Goal: Task Accomplishment & Management: Manage account settings

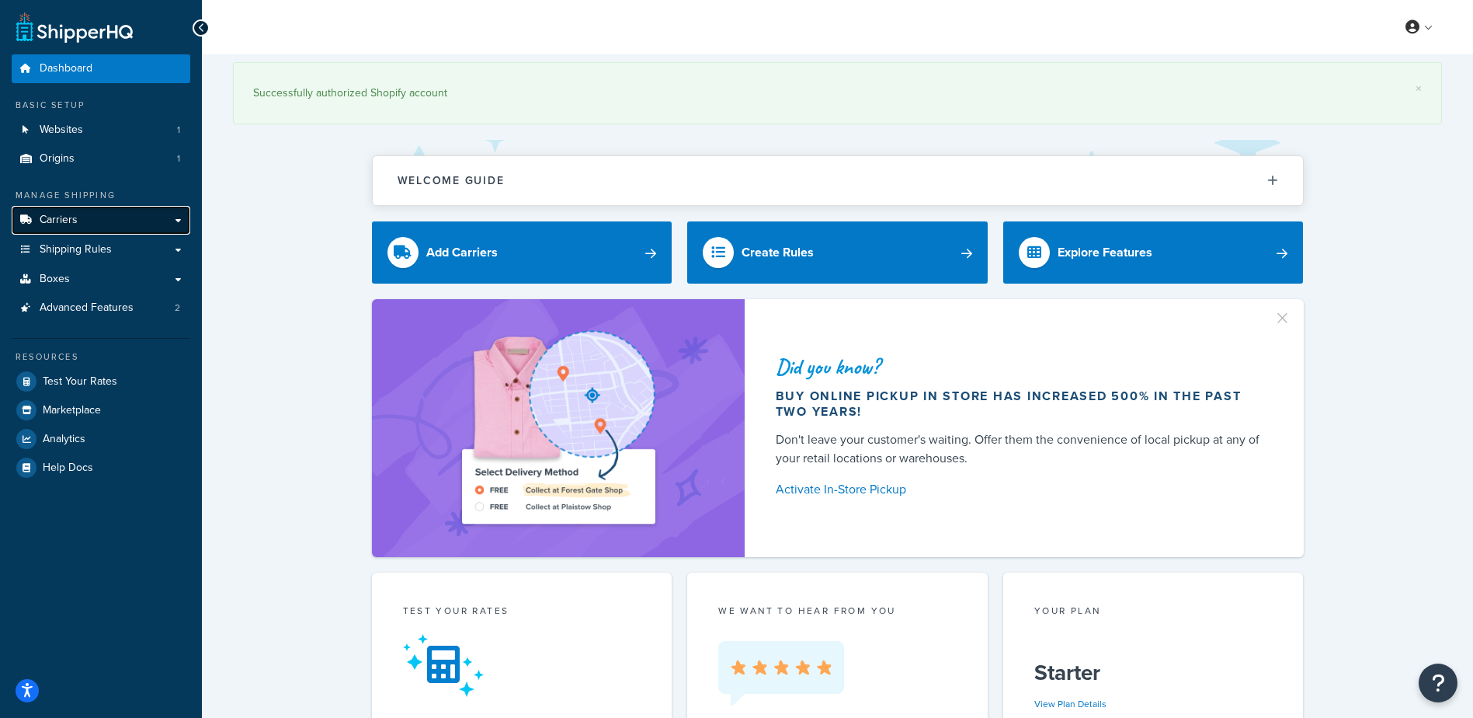
click at [116, 217] on link "Carriers" at bounding box center [101, 220] width 179 height 29
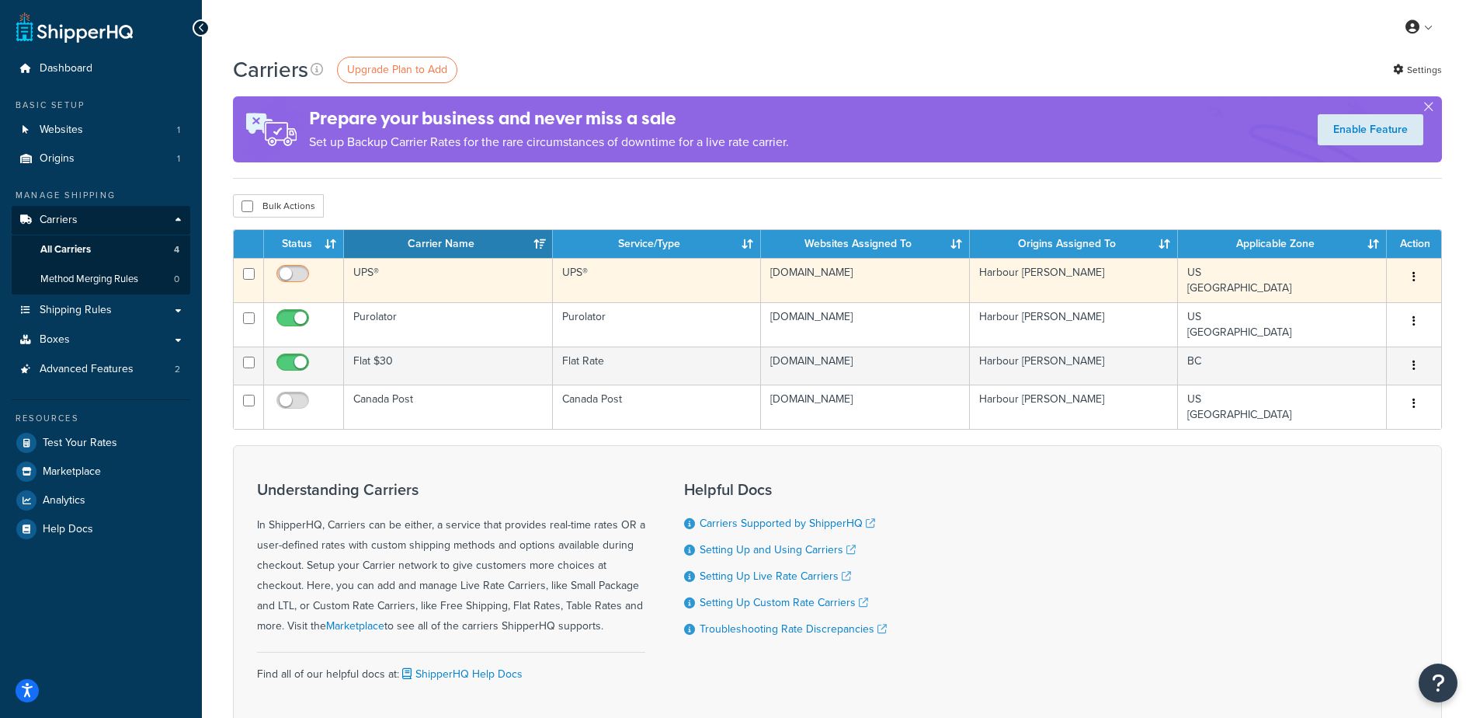
click at [287, 265] on span at bounding box center [292, 274] width 33 height 19
click at [287, 268] on input "checkbox" at bounding box center [294, 277] width 43 height 19
checkbox input "true"
